Goal: Book appointment/travel/reservation

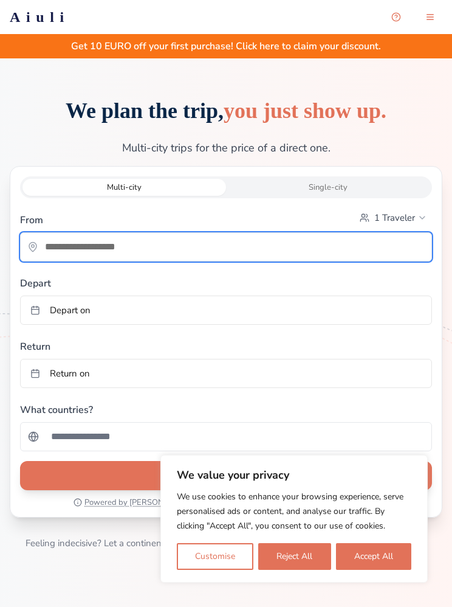
click at [165, 253] on input "text" at bounding box center [226, 247] width 411 height 24
click at [108, 254] on input "text" at bounding box center [226, 247] width 411 height 24
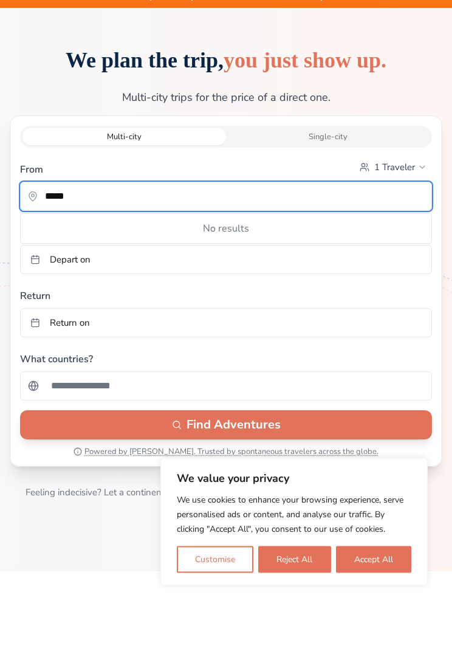
type input "*****"
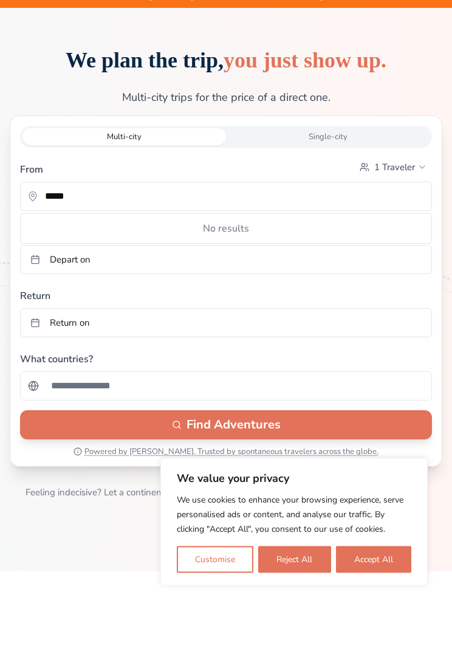
click at [127, 295] on button "Depart on" at bounding box center [226, 309] width 412 height 29
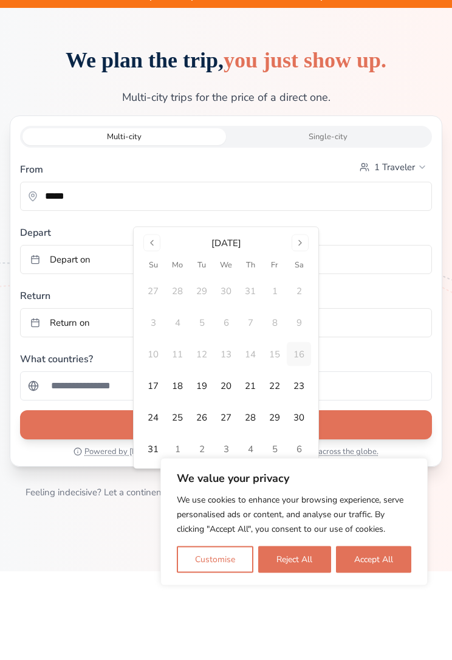
scroll to position [50, 0]
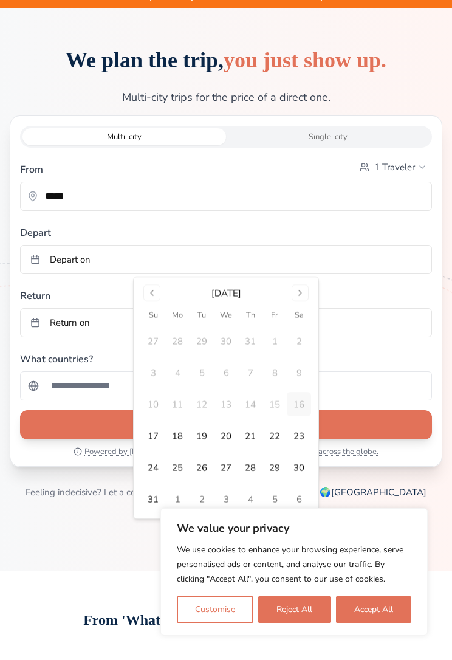
click at [153, 467] on button "24" at bounding box center [153, 467] width 24 height 24
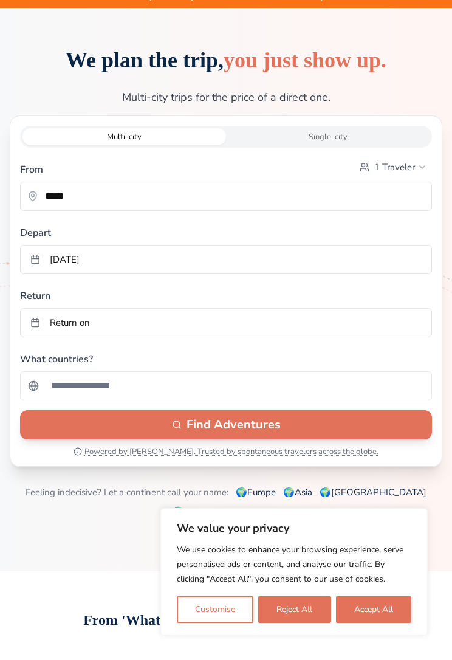
click at [137, 332] on button "Return on" at bounding box center [226, 322] width 412 height 29
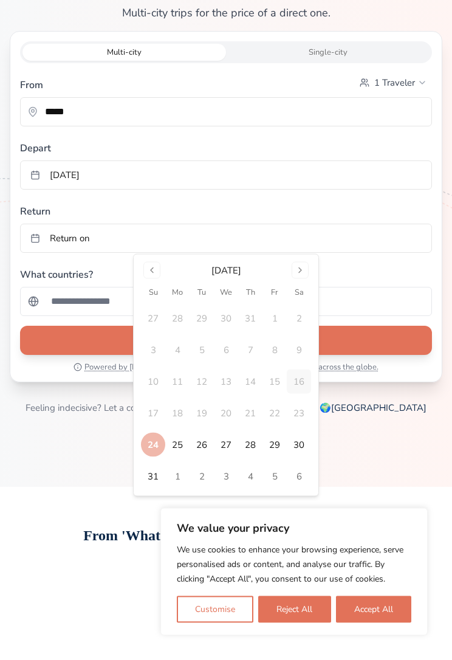
scroll to position [139, 0]
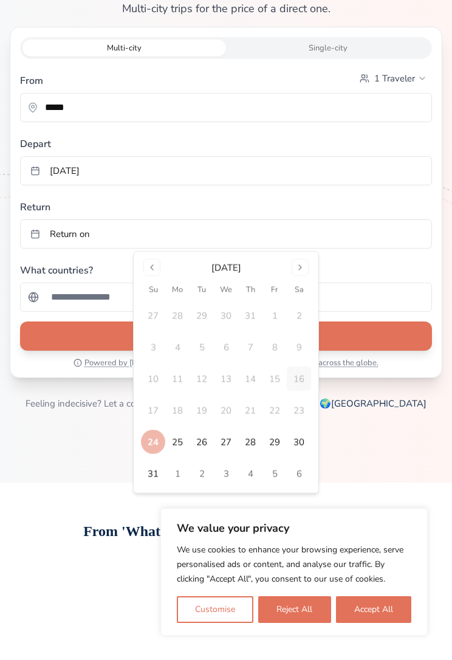
click at [278, 446] on button "29" at bounding box center [275, 442] width 24 height 24
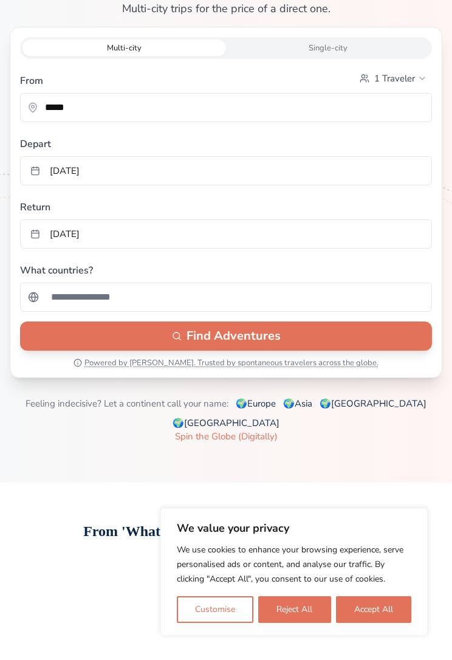
click at [247, 338] on button "Find Adventures" at bounding box center [226, 336] width 412 height 29
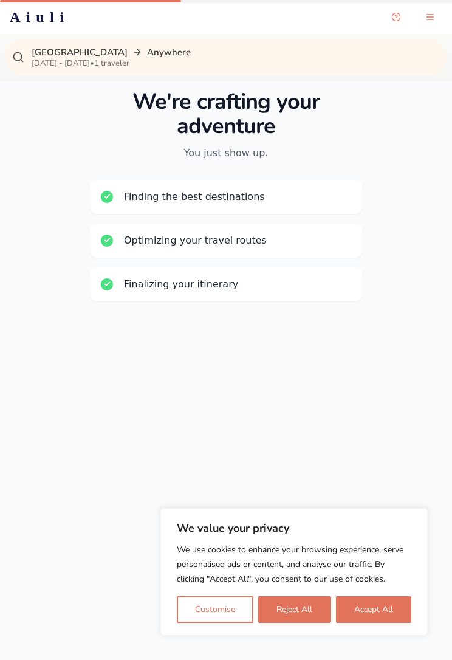
click at [386, 600] on button "Accept All" at bounding box center [373, 609] width 75 height 27
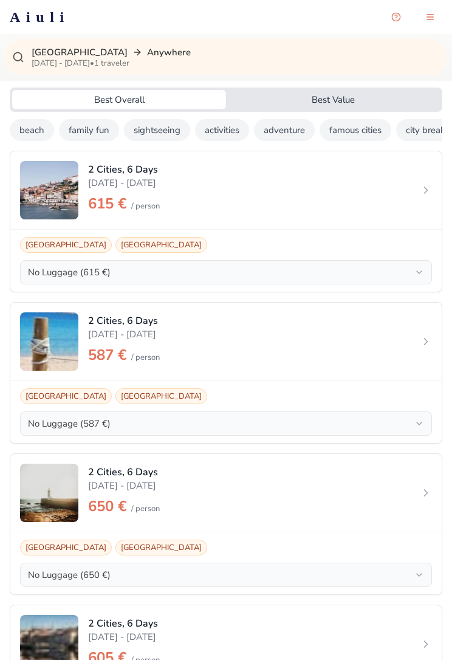
click at [83, 501] on div "2 Cities, 6 Days [DATE] - [DATE] € / person" at bounding box center [226, 493] width 432 height 78
